Goal: Use online tool/utility: Utilize a website feature to perform a specific function

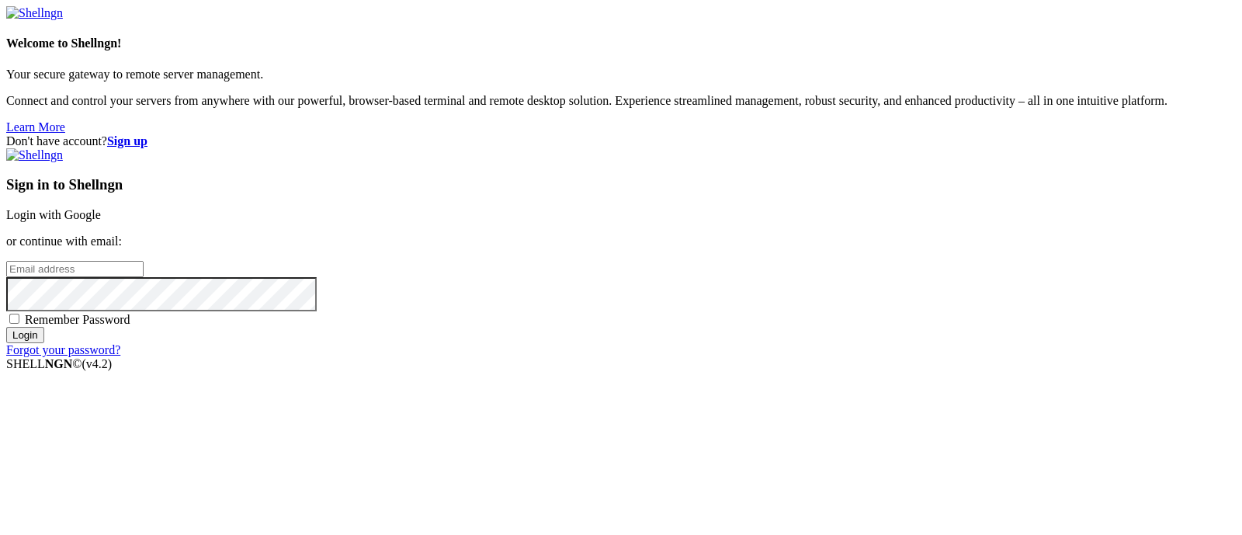
click at [101, 208] on link "Login with Google" at bounding box center [53, 214] width 95 height 13
